Goal: Find contact information: Find contact information

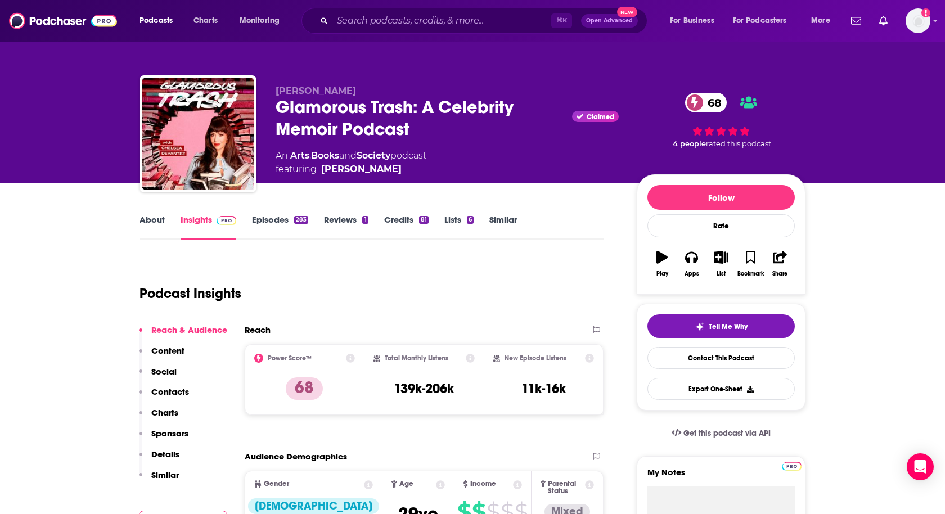
click at [260, 218] on link "Episodes 283" at bounding box center [280, 227] width 56 height 26
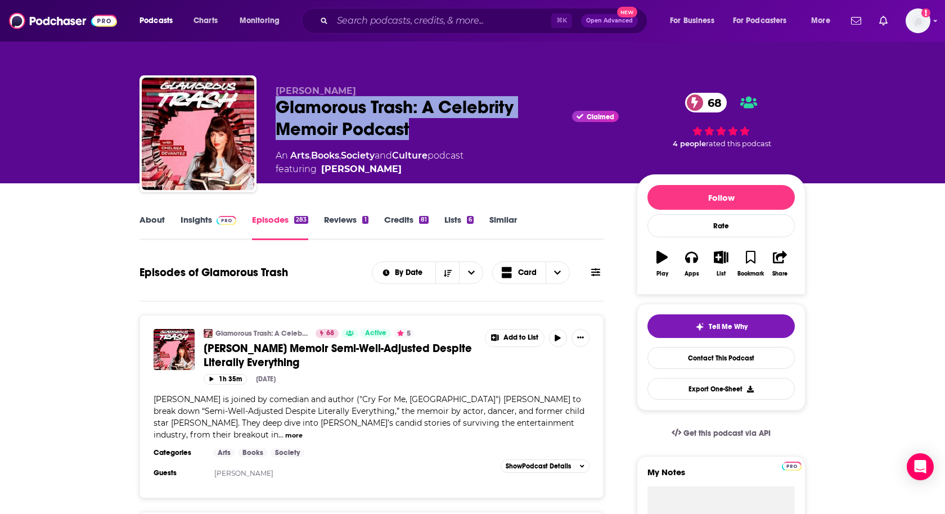
drag, startPoint x: 276, startPoint y: 105, endPoint x: 419, endPoint y: 132, distance: 145.4
click at [419, 132] on div "Glamorous Trash: A Celebrity Memoir Podcast Claimed 68" at bounding box center [447, 118] width 343 height 44
copy h2 "Glamorous Trash: A Celebrity Memoir Podcast"
click at [201, 221] on link "Insights" at bounding box center [209, 227] width 56 height 26
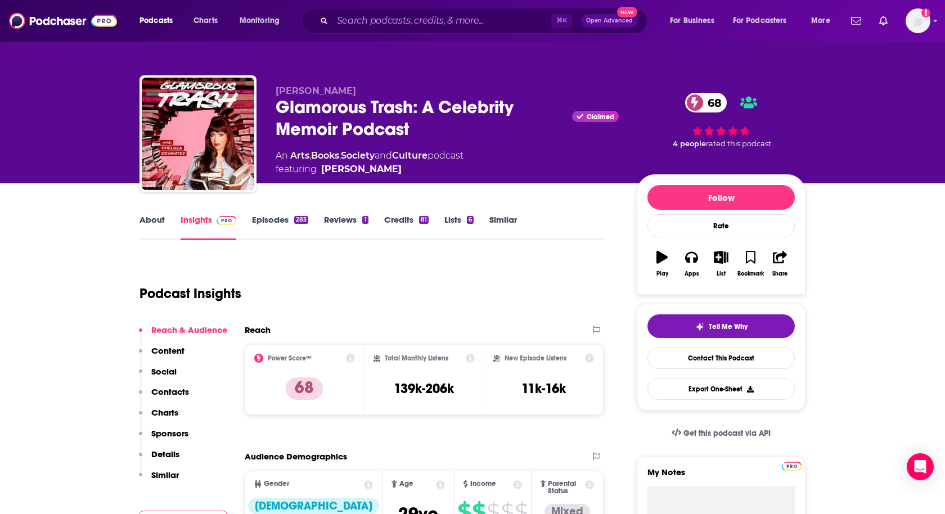
click at [167, 394] on p "Contacts" at bounding box center [170, 392] width 38 height 11
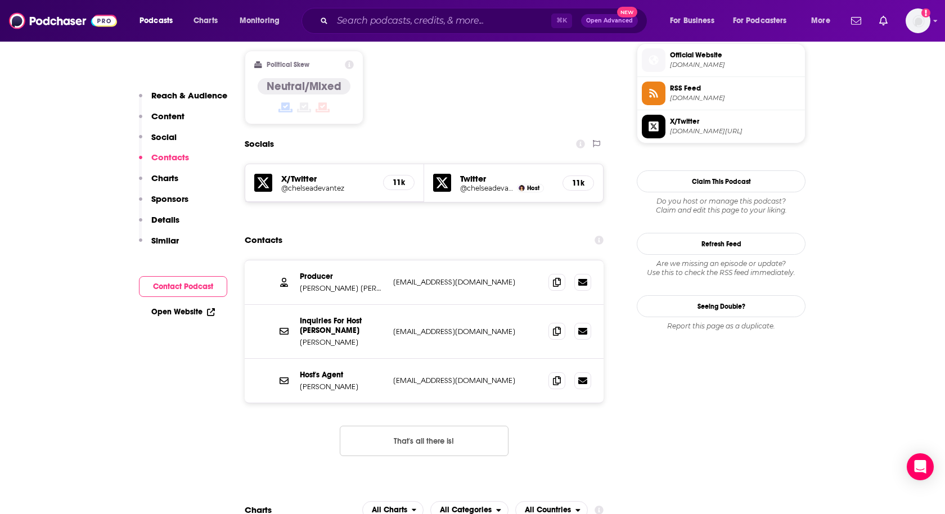
scroll to position [913, 0]
click at [557, 276] on icon at bounding box center [557, 280] width 8 height 9
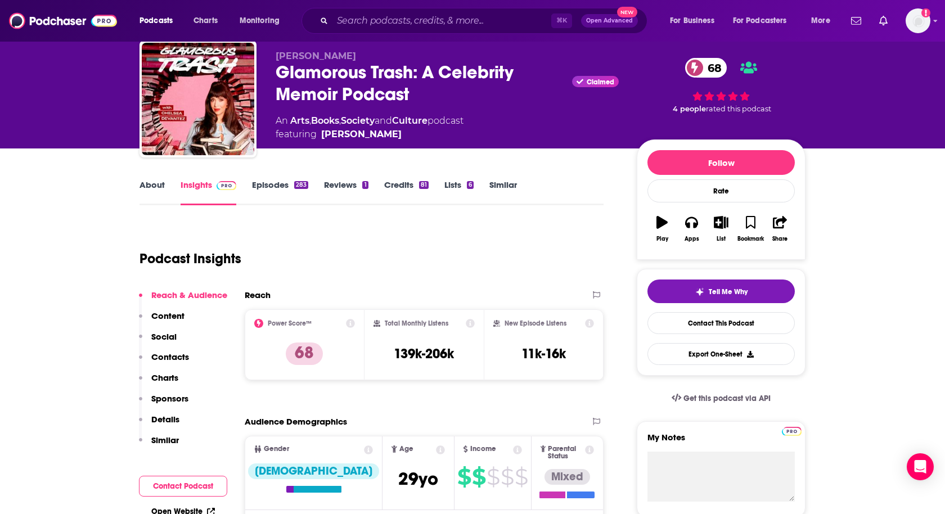
scroll to position [0, 0]
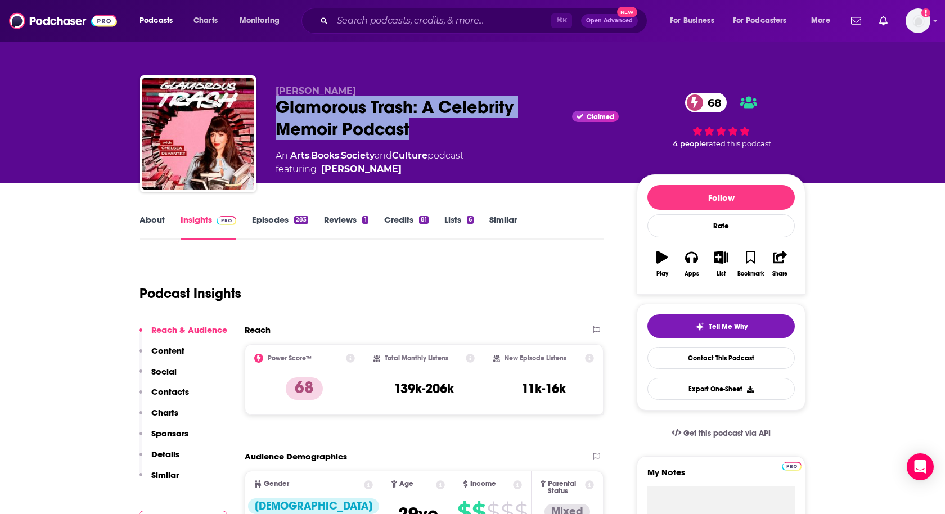
drag, startPoint x: 277, startPoint y: 105, endPoint x: 415, endPoint y: 140, distance: 141.8
click at [415, 140] on div "Chelsea Devantez Glamorous Trash: A Celebrity Memoir Podcast Claimed 68 An Arts…" at bounding box center [447, 131] width 343 height 91
copy h2 "Glamorous Trash: A Celebrity Memoir Podcast"
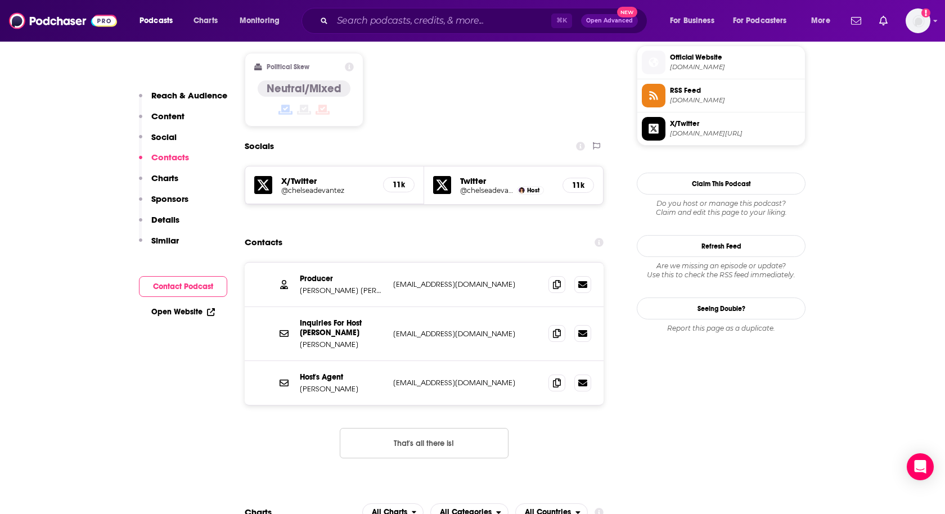
scroll to position [941, 0]
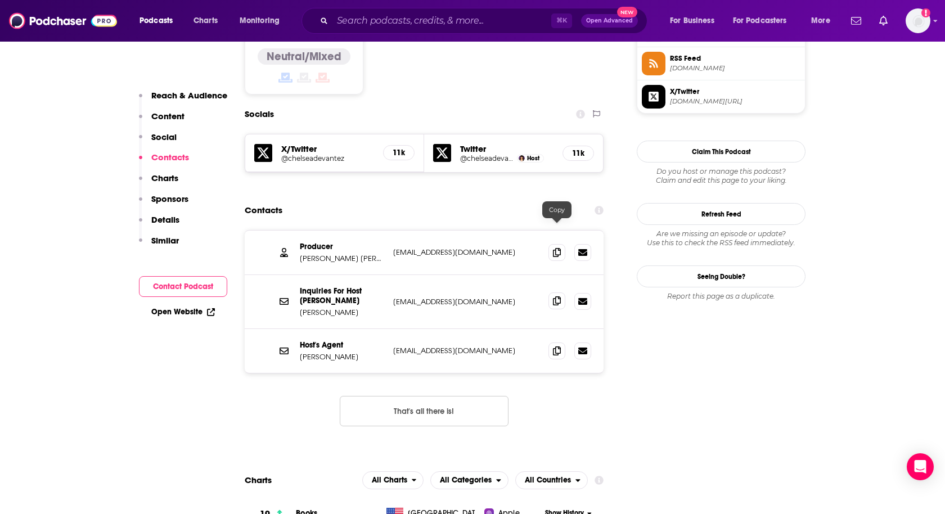
click at [561, 293] on span at bounding box center [557, 301] width 17 height 17
click at [559, 346] on icon at bounding box center [557, 350] width 8 height 9
click at [920, 24] on img "Logged in as heidi.egloff" at bounding box center [918, 20] width 25 height 25
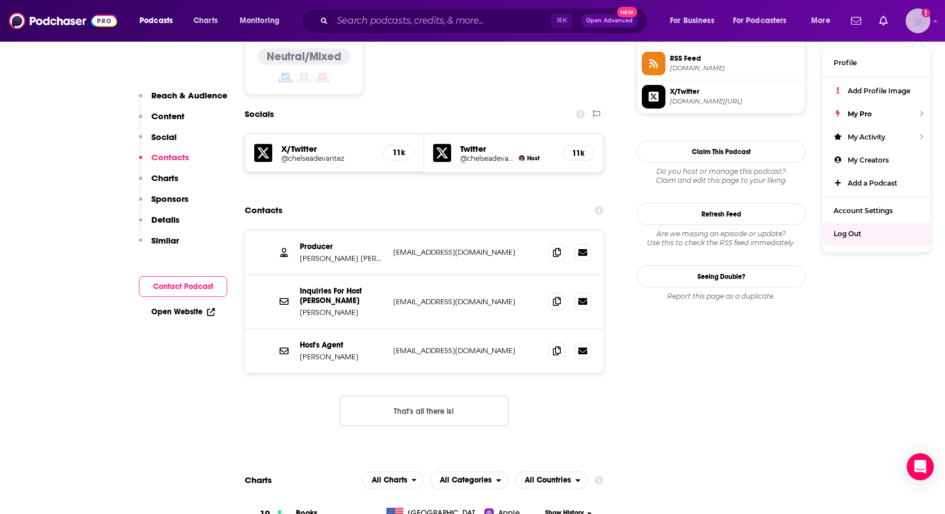
click at [851, 230] on span "Log Out" at bounding box center [848, 234] width 28 height 8
